Goal: Task Accomplishment & Management: Use online tool/utility

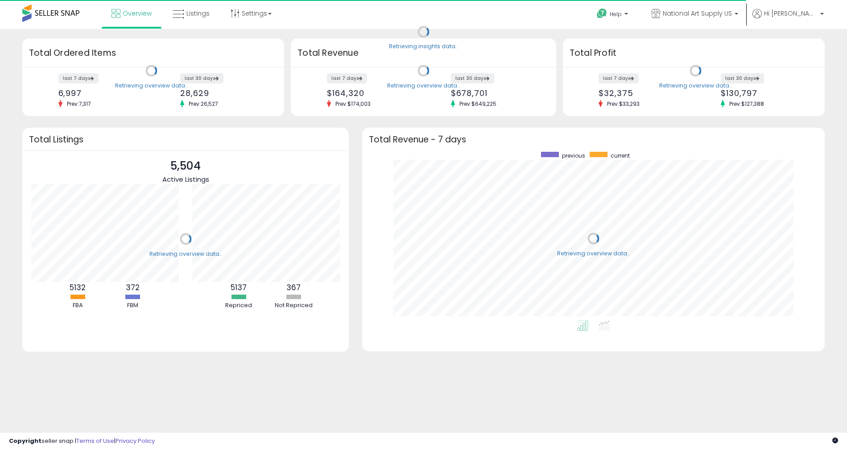
scroll to position [169, 445]
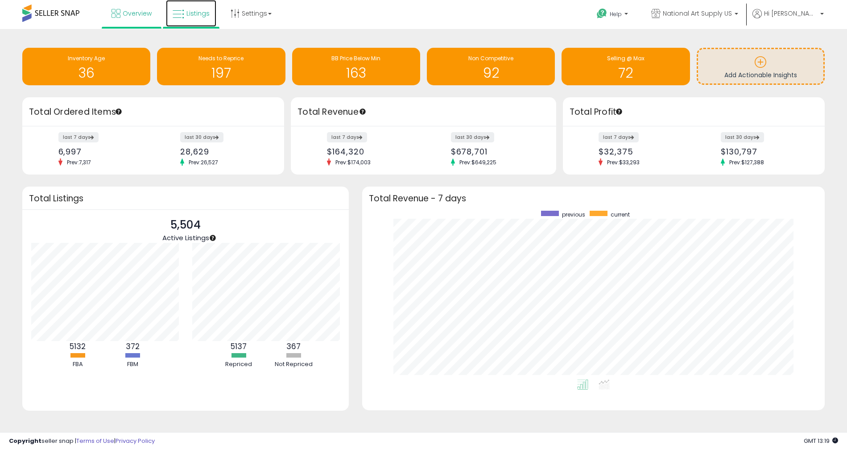
click at [178, 21] on link "Listings" at bounding box center [191, 13] width 50 height 27
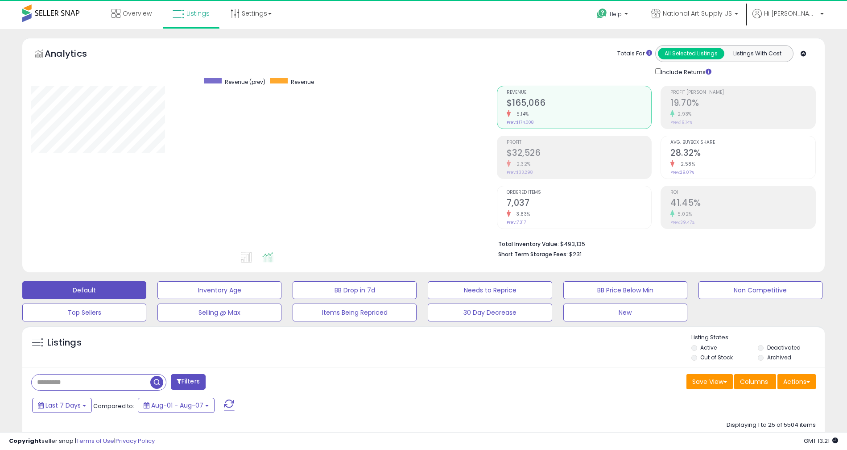
scroll to position [183, 465]
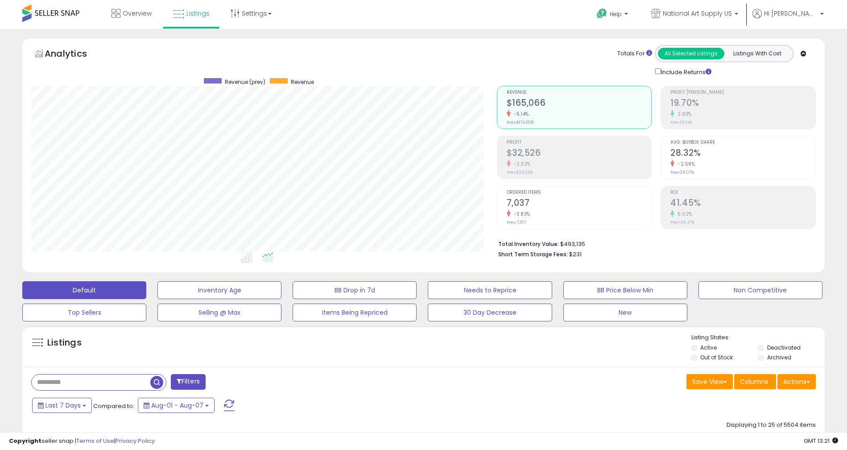
click at [106, 375] on div at bounding box center [98, 382] width 135 height 17
click at [102, 381] on input "text" at bounding box center [91, 382] width 119 height 16
paste input "********"
click at [232, 384] on span "button" at bounding box center [233, 382] width 13 height 13
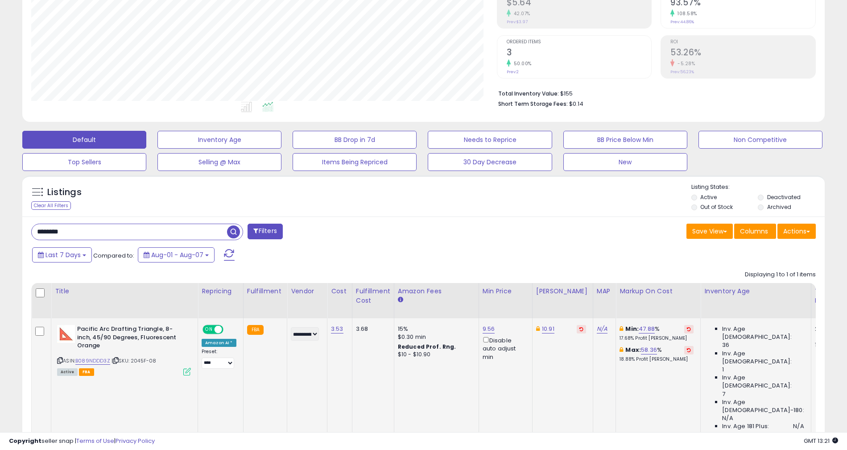
scroll to position [183, 465]
drag, startPoint x: 78, startPoint y: 235, endPoint x: 21, endPoint y: 225, distance: 57.1
click at [19, 225] on div "Listings Clear All Filters" at bounding box center [424, 328] width 816 height 315
paste input "text"
type input "*****"
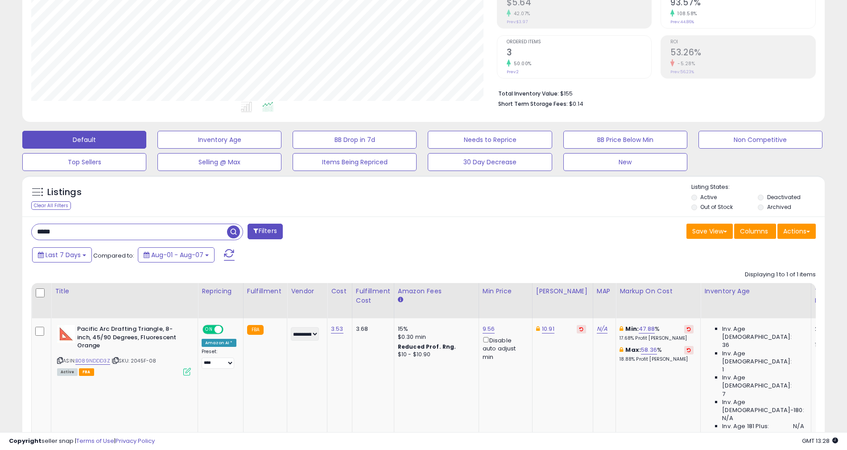
click at [233, 233] on span "button" at bounding box center [233, 231] width 13 height 13
drag, startPoint x: 80, startPoint y: 231, endPoint x: 19, endPoint y: 230, distance: 61.1
click at [19, 230] on div "Listings Clear All Filters" at bounding box center [424, 328] width 816 height 315
click at [321, 220] on div "Filters Save View Save As New View Update Current View Columns" at bounding box center [423, 345] width 803 height 259
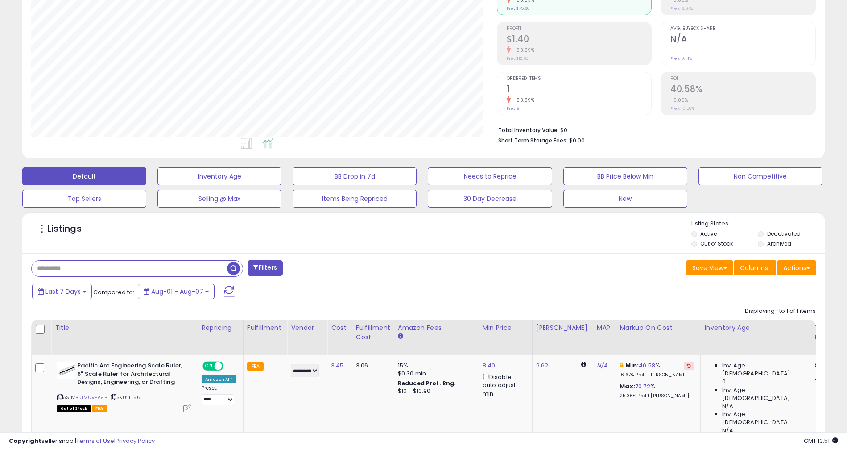
scroll to position [0, 0]
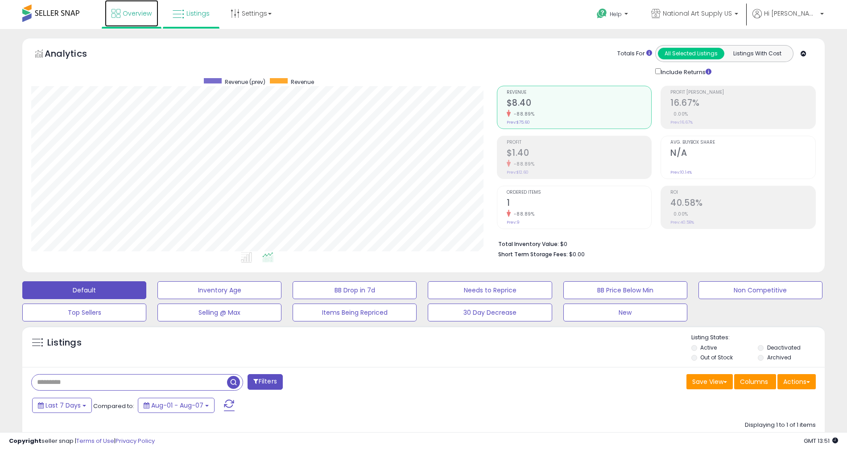
click at [143, 19] on link "Overview" at bounding box center [132, 13] width 54 height 27
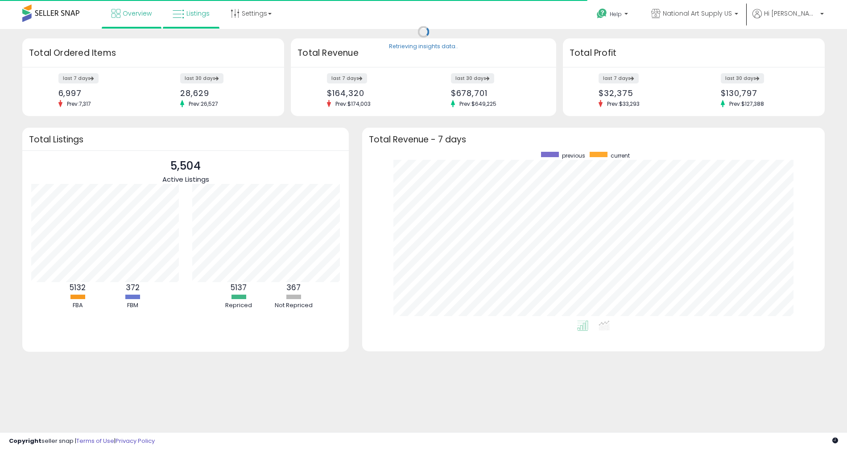
scroll to position [169, 445]
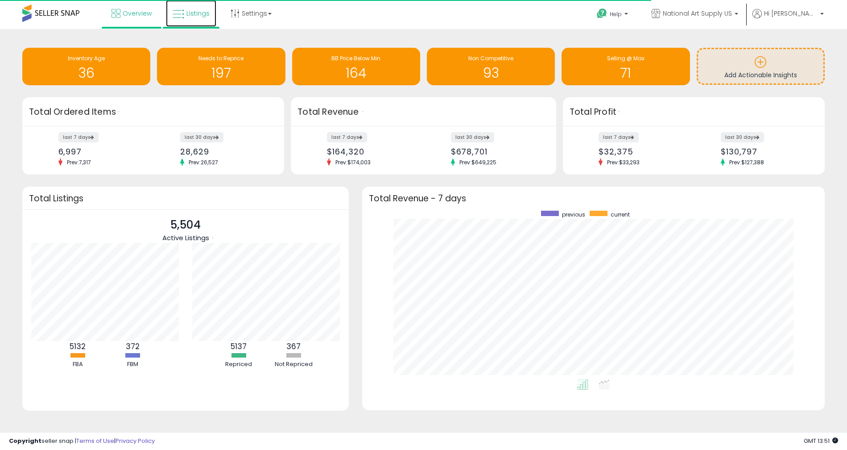
click at [194, 13] on span "Listings" at bounding box center [198, 13] width 23 height 9
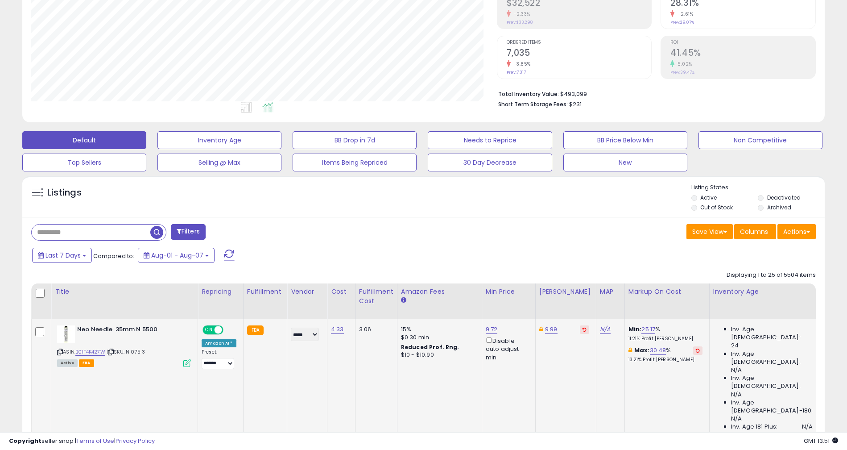
scroll to position [150, 0]
click at [802, 228] on button "Actions" at bounding box center [797, 231] width 38 height 15
click at [778, 289] on link "Export All Columns" at bounding box center [761, 288] width 98 height 14
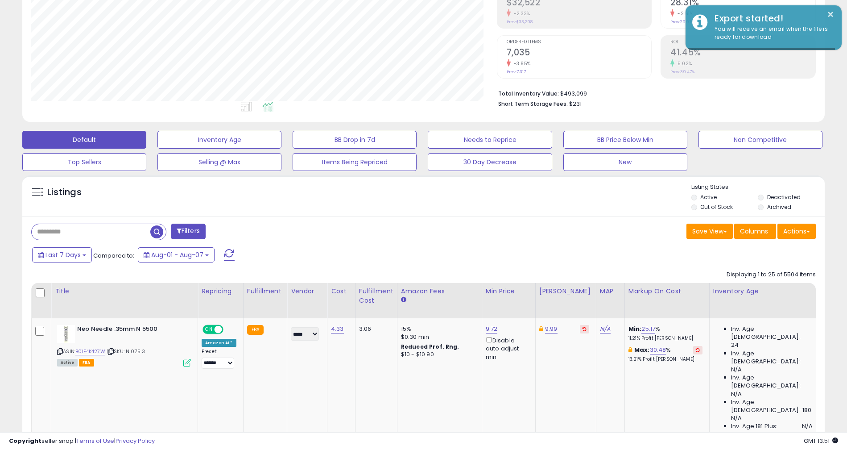
click at [445, 256] on div "Last 7 Days Compared to: Aug-01 - Aug-07" at bounding box center [324, 256] width 589 height 20
